Goal: Check status: Check status

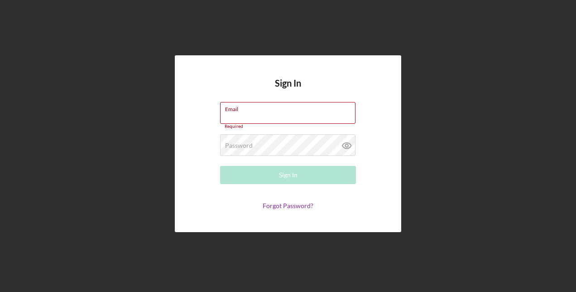
type input "[EMAIL_ADDRESS][DOMAIN_NAME]"
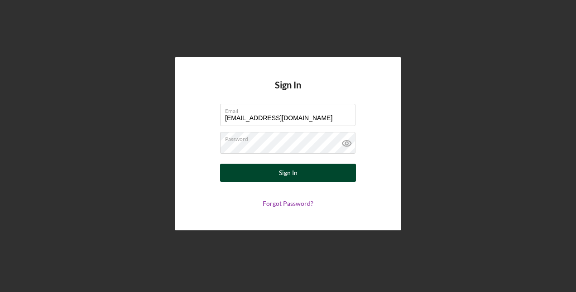
click at [289, 174] on div "Sign In" at bounding box center [288, 172] width 19 height 18
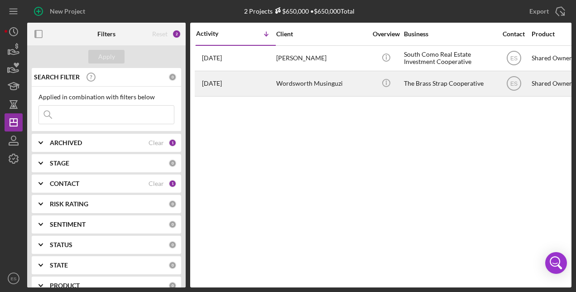
click at [221, 83] on time "[DATE]" at bounding box center [212, 83] width 20 height 7
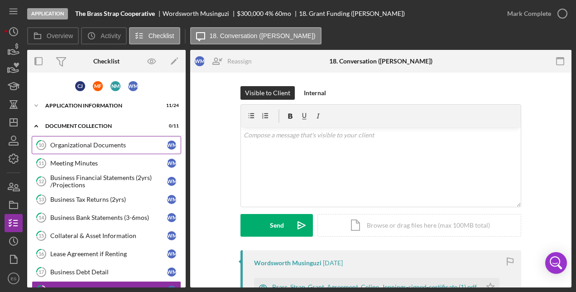
click at [116, 144] on div "Organizational Documents" at bounding box center [108, 144] width 117 height 7
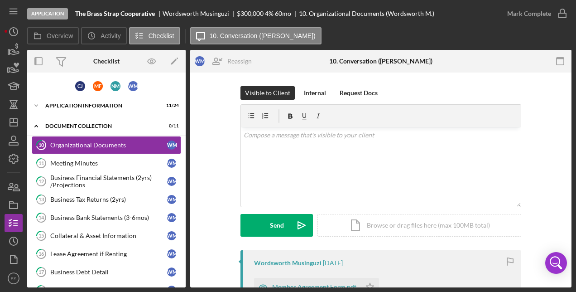
click at [217, 155] on div "Visible to Client Internal Request Docs v Color teal Color pink Remove color Ad…" at bounding box center [381, 168] width 354 height 164
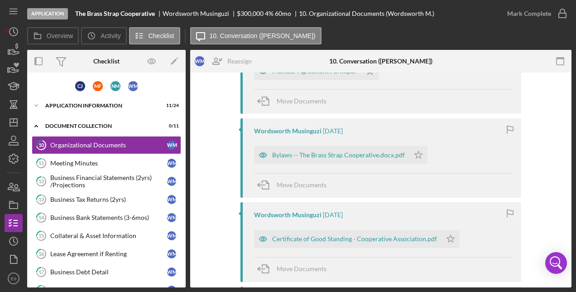
scroll to position [217, 0]
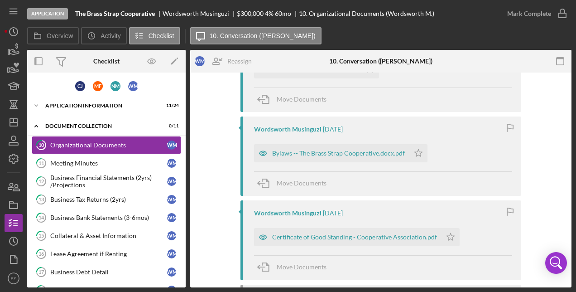
click at [213, 128] on div "Wordsworth Musinguzi [DATE] Member Agreement Form.pdf Icon/Star Move Documents …" at bounding box center [381, 260] width 354 height 455
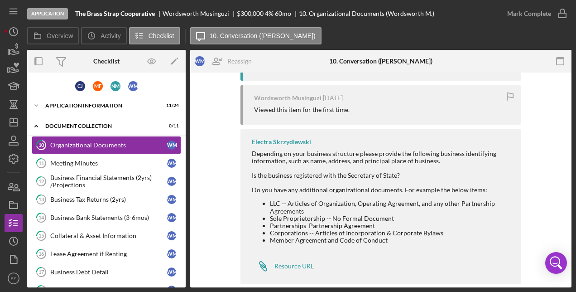
scroll to position [431, 0]
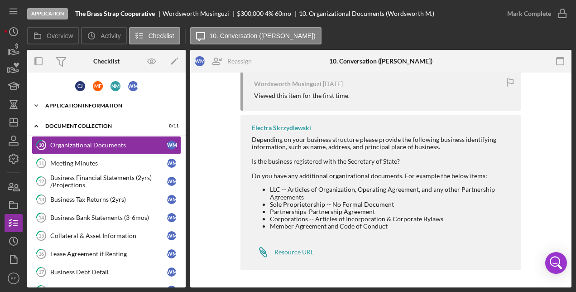
click at [44, 106] on icon "Icon/Expander" at bounding box center [36, 105] width 18 height 18
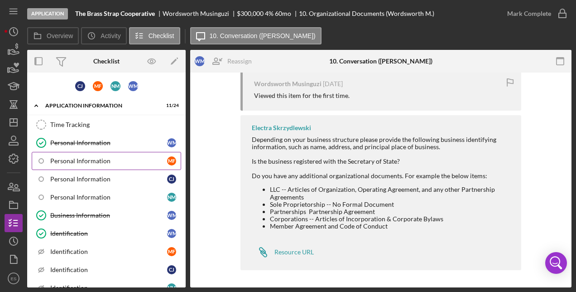
click at [108, 165] on link "Personal Information M F" at bounding box center [106, 161] width 149 height 18
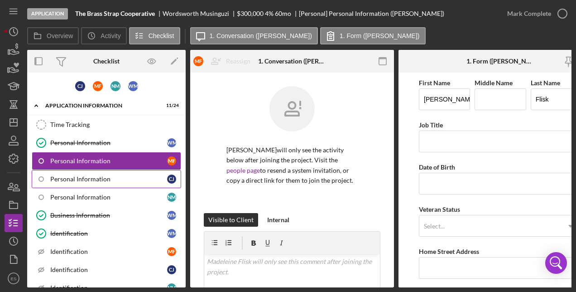
click at [110, 178] on div "Personal Information" at bounding box center [108, 178] width 117 height 7
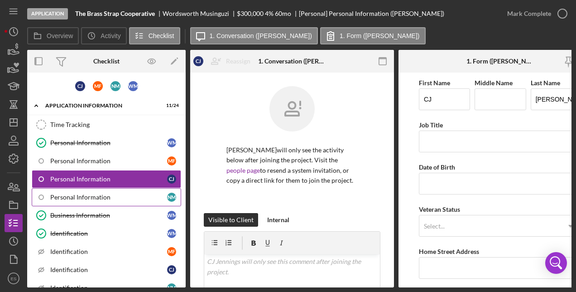
click at [106, 197] on div "Personal Information" at bounding box center [108, 196] width 117 height 7
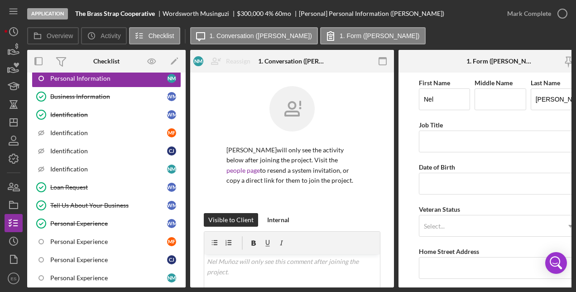
scroll to position [121, 0]
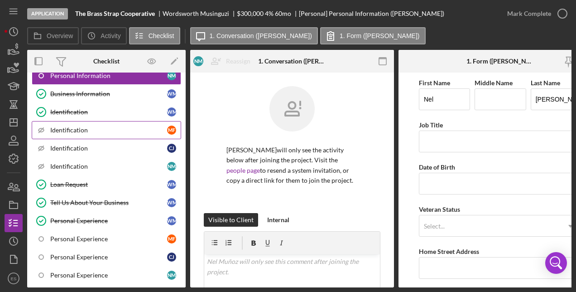
click at [76, 127] on div "Identification" at bounding box center [108, 129] width 117 height 7
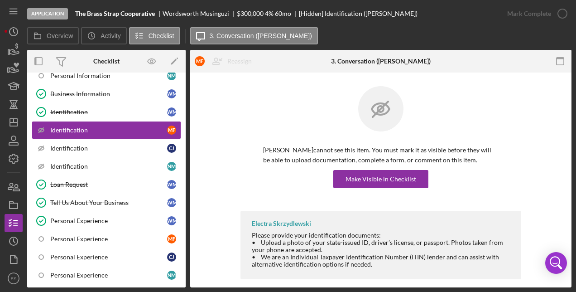
click at [218, 147] on div "[PERSON_NAME] cannot see this item. You must mark it as visible before they wil…" at bounding box center [381, 148] width 354 height 125
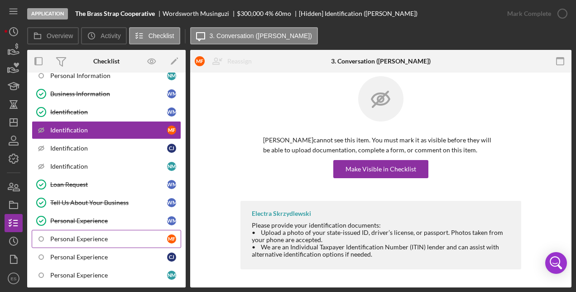
click at [105, 238] on div "Personal Experience" at bounding box center [108, 238] width 117 height 7
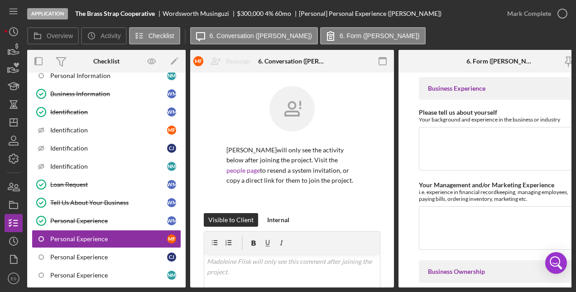
click at [209, 144] on div "[PERSON_NAME] will only see the activity below after joining the project. Visit…" at bounding box center [292, 149] width 177 height 127
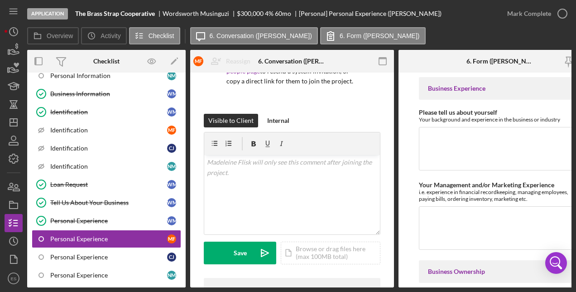
scroll to position [179, 0]
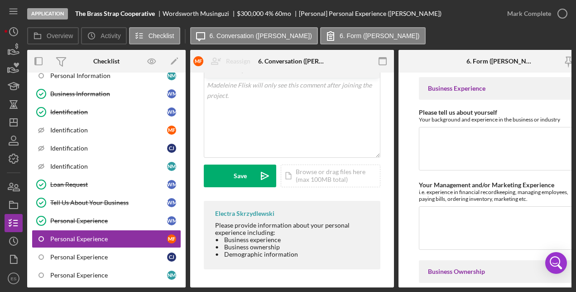
click at [443, 29] on div "Overview Icon/History Activity Checklist Icon/Message 6. Conversation ([PERSON_…" at bounding box center [299, 36] width 544 height 18
click at [124, 12] on b "The Brass Strap Cooperative" at bounding box center [115, 13] width 80 height 7
click at [194, 13] on div "Wordsworth Musinguzi" at bounding box center [200, 13] width 74 height 7
click at [136, 13] on b "The Brass Strap Cooperative" at bounding box center [115, 13] width 80 height 7
click at [204, 15] on div "Wordsworth Musinguzi" at bounding box center [200, 13] width 74 height 7
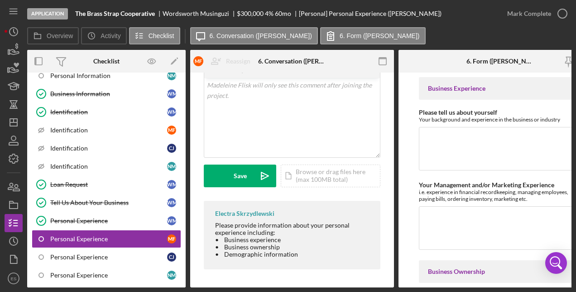
click at [139, 12] on b "The Brass Strap Cooperative" at bounding box center [115, 13] width 80 height 7
click at [194, 13] on div "Wordsworth Musinguzi" at bounding box center [200, 13] width 74 height 7
click at [142, 10] on b "The Brass Strap Cooperative" at bounding box center [115, 13] width 80 height 7
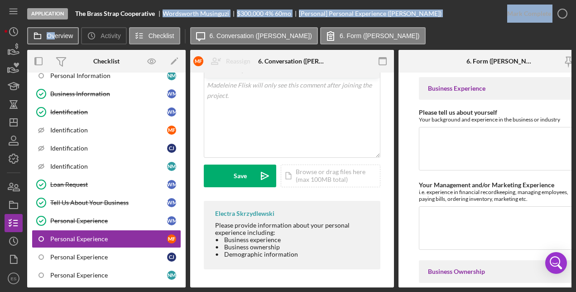
drag, startPoint x: 154, startPoint y: 14, endPoint x: 54, endPoint y: 30, distance: 101.4
click at [54, 30] on div "Application The Brass Strap Cooperative Wordsworth Musinguzi $300,000 $300,000 …" at bounding box center [299, 143] width 544 height 287
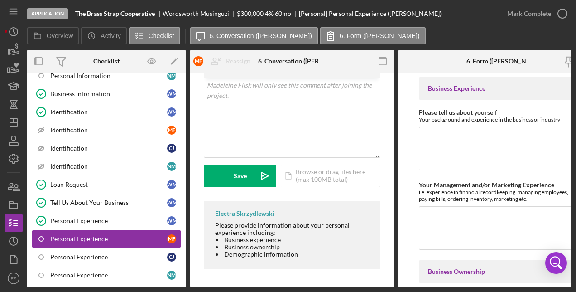
click at [449, 33] on div "Overview Icon/History Activity Checklist Icon/Message 6. Conversation ([PERSON_…" at bounding box center [299, 36] width 544 height 18
click at [193, 141] on div "[PERSON_NAME] will only see the activity below after joining the project. Visit…" at bounding box center [292, 91] width 204 height 391
click at [193, 114] on div "[PERSON_NAME] will only see the activity below after joining the project. Visit…" at bounding box center [292, 91] width 204 height 391
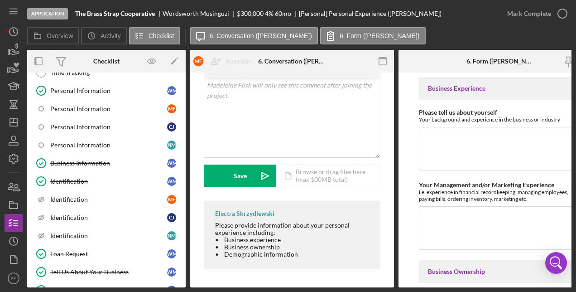
drag, startPoint x: 185, startPoint y: 89, endPoint x: 452, endPoint y: 33, distance: 273.1
click at [452, 33] on div "Overview Icon/History Activity Checklist Icon/Message 6. Conversation ([PERSON_…" at bounding box center [299, 36] width 544 height 18
drag, startPoint x: 560, startPoint y: 226, endPoint x: 385, endPoint y: 294, distance: 187.4
click at [385, 291] on html "Application The Brass Strap Cooperative Wordsworth Musinguzi $300,000 $300,000 …" at bounding box center [288, 146] width 576 height 292
